Goal: Task Accomplishment & Management: Complete application form

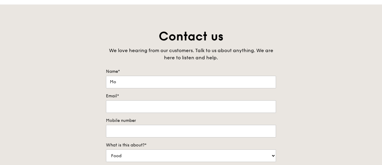
scroll to position [13, 0]
type input "Moe Ma [PERSON_NAME]"
type input "[EMAIL_ADDRESS][DOMAIN_NAME]"
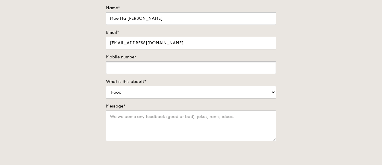
scroll to position [82, 0]
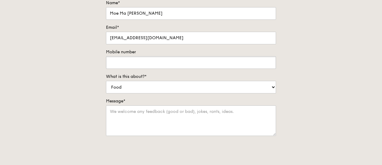
click at [125, 60] on input "Mobile number" at bounding box center [191, 62] width 170 height 13
type input "[PHONE_NUMBER]"
click at [121, 92] on select "Food Service Billing/Payment Catering Others" at bounding box center [191, 87] width 170 height 13
click at [129, 86] on select "Food Service Billing/Payment Catering Others" at bounding box center [191, 87] width 170 height 13
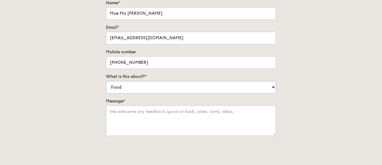
select select "Catering"
click at [106, 81] on select "Food Service Billing/Payment Catering Others" at bounding box center [191, 87] width 170 height 13
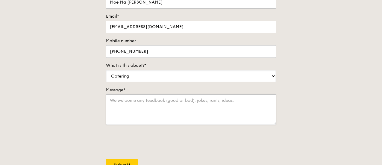
scroll to position [95, 0]
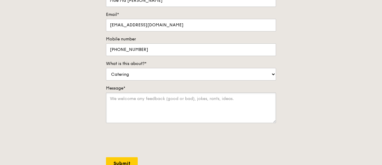
click at [124, 102] on textarea "Message*" at bounding box center [191, 107] width 170 height 31
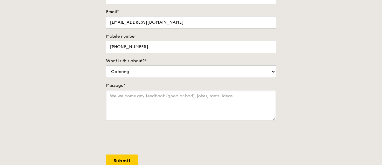
scroll to position [98, 0]
type textarea "H"
type textarea "i"
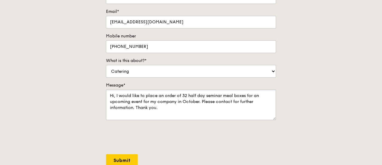
type textarea "Hi, I would like to place an order of 32 half day seminar meal boxes for an upc…"
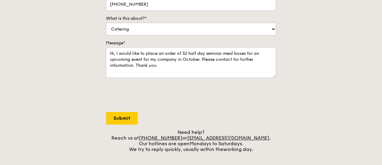
scroll to position [140, 0]
click at [127, 120] on input "Submit" at bounding box center [122, 118] width 32 height 13
select select "Food"
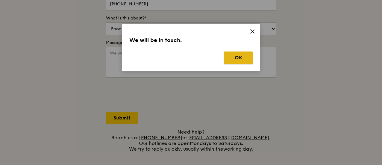
click at [233, 54] on button "OK" at bounding box center [238, 57] width 29 height 13
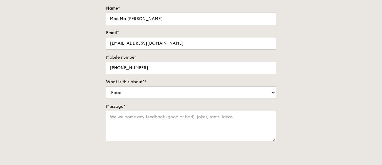
scroll to position [63, 0]
